Goal: Information Seeking & Learning: Learn about a topic

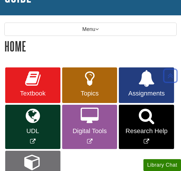
scroll to position [69, 0]
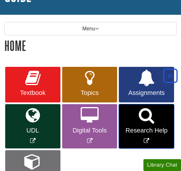
click at [161, 124] on link "Research Help" at bounding box center [146, 126] width 55 height 44
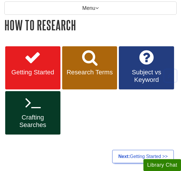
scroll to position [73, 0]
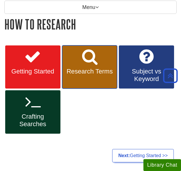
click at [100, 71] on span "Research Terms" at bounding box center [90, 72] width 47 height 8
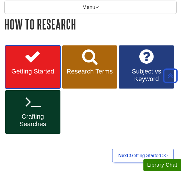
click at [45, 65] on link "Getting Started" at bounding box center [32, 67] width 55 height 43
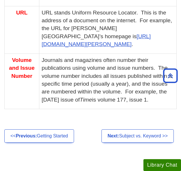
scroll to position [683, 0]
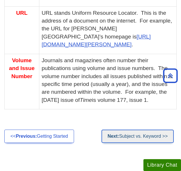
click at [126, 138] on link "Next: Subject vs. Keyword >>" at bounding box center [138, 136] width 72 height 13
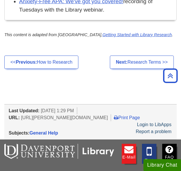
scroll to position [779, 0]
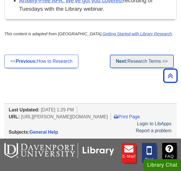
click at [116, 61] on strong "Next:" at bounding box center [122, 61] width 12 height 5
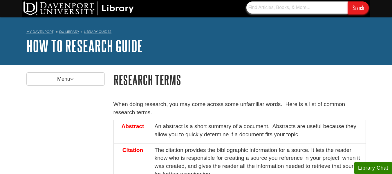
click at [181, 7] on input "text" at bounding box center [296, 7] width 101 height 12
type input "[DEMOGRAPHIC_DATA]"
click at [181, 1] on input "Search" at bounding box center [358, 7] width 21 height 12
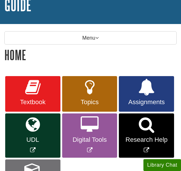
scroll to position [60, 0]
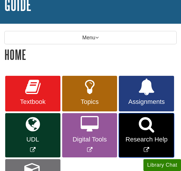
click at [128, 121] on link "Research Help" at bounding box center [146, 135] width 55 height 44
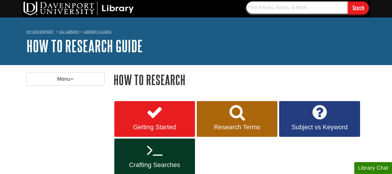
click at [181, 8] on input "text" at bounding box center [296, 7] width 101 height 12
type input "stonewall riots and LGBTQ"
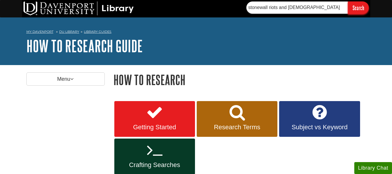
click at [181, 10] on input "Search" at bounding box center [358, 7] width 21 height 12
